Goal: Transaction & Acquisition: Purchase product/service

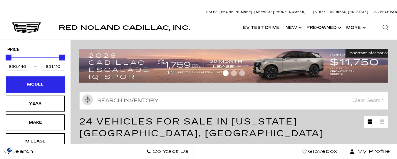
click at [48, 87] on div "Model" at bounding box center [35, 84] width 29 height 6
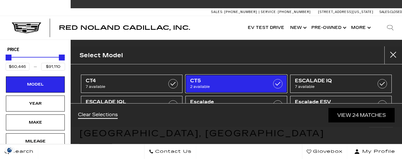
click at [221, 87] on span "2 available" at bounding box center [229, 87] width 78 height 6
type input "$51,298"
checkbox input "true"
click at [223, 84] on span "2 available" at bounding box center [229, 87] width 78 height 6
click at [224, 84] on span "2 available" at bounding box center [229, 87] width 78 height 6
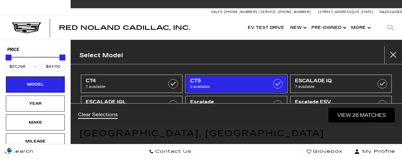
type input "$51,298"
checkbox input "true"
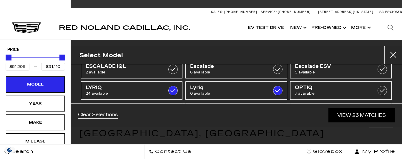
scroll to position [41, 0]
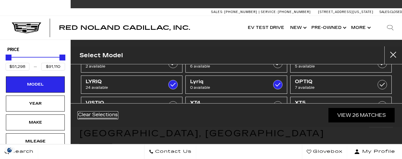
click at [106, 113] on link "Clear Selections" at bounding box center [98, 114] width 40 height 7
type input "$44,684"
type input "$179,434"
checkbox input "false"
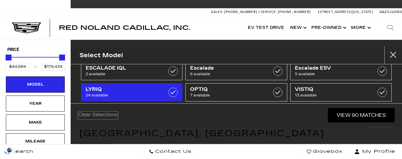
scroll to position [33, 0]
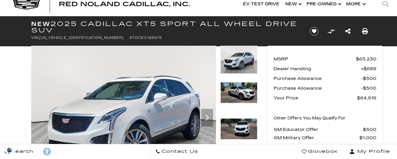
scroll to position [36, 0]
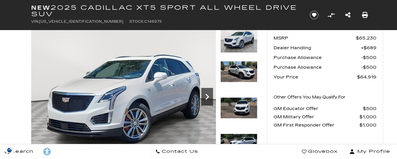
click at [206, 94] on icon "Next" at bounding box center [208, 97] width 4 height 6
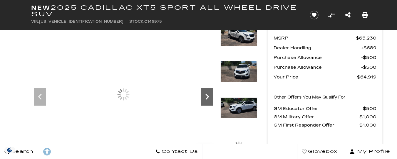
scroll to position [57, 0]
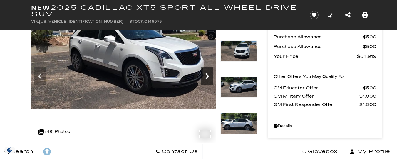
click at [206, 78] on icon "Next" at bounding box center [208, 76] width 4 height 6
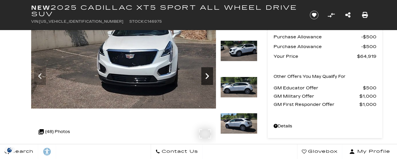
click at [206, 78] on icon "Next" at bounding box center [208, 76] width 4 height 6
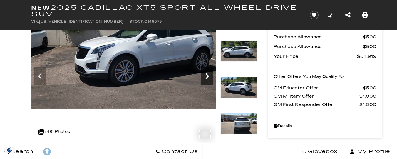
click at [206, 78] on icon "Next" at bounding box center [208, 76] width 4 height 6
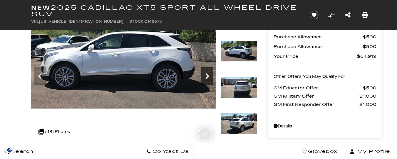
click at [206, 78] on icon "Next" at bounding box center [208, 76] width 4 height 6
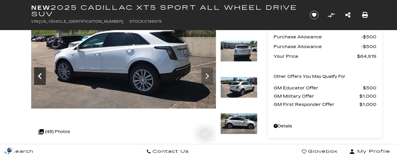
click at [36, 74] on icon "Previous" at bounding box center [40, 76] width 12 height 12
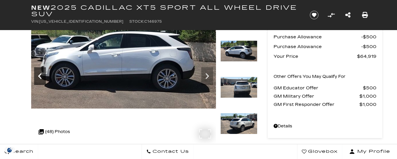
click at [36, 74] on icon "Previous" at bounding box center [40, 76] width 12 height 12
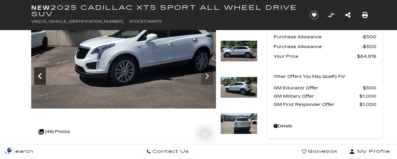
click at [36, 74] on icon "Previous" at bounding box center [40, 76] width 12 height 12
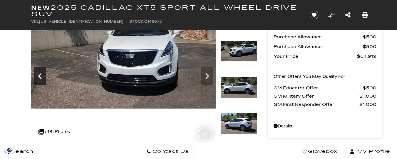
click at [41, 76] on icon "Previous" at bounding box center [40, 76] width 12 height 12
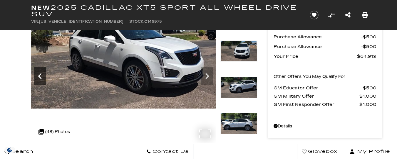
click at [41, 77] on icon "Previous" at bounding box center [40, 76] width 12 height 12
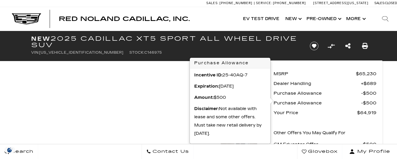
scroll to position [0, 0]
